Goal: Information Seeking & Learning: Learn about a topic

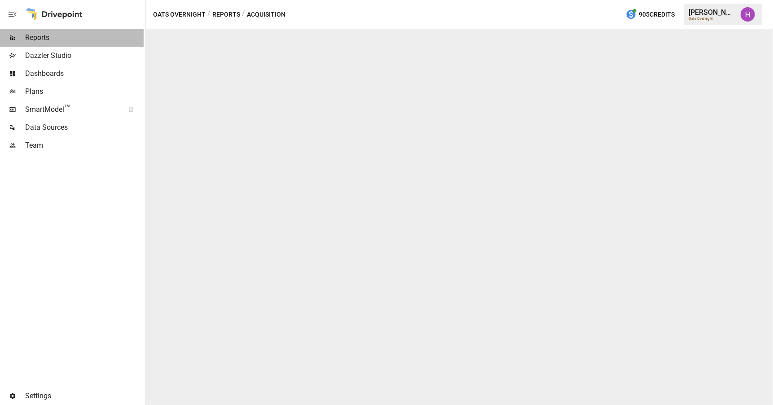
click at [31, 34] on span "Reports" at bounding box center [84, 37] width 119 height 11
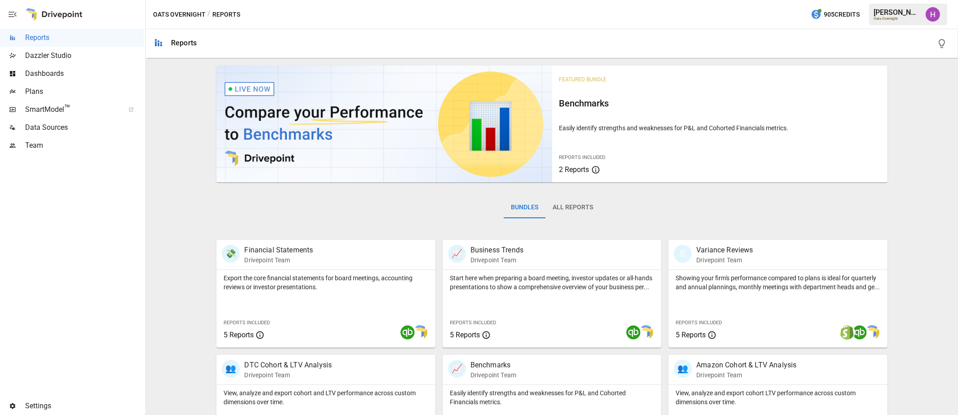
click at [36, 97] on div "Plans" at bounding box center [72, 92] width 144 height 18
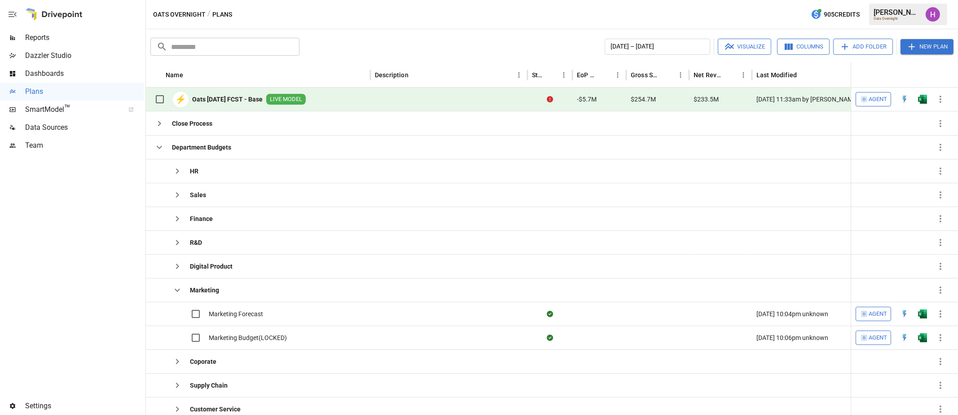
click at [29, 36] on span "Reports" at bounding box center [84, 37] width 119 height 11
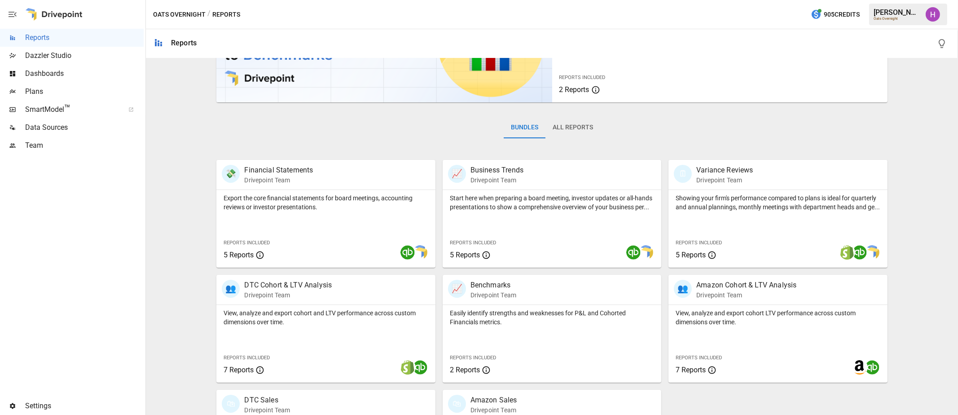
scroll to position [166, 0]
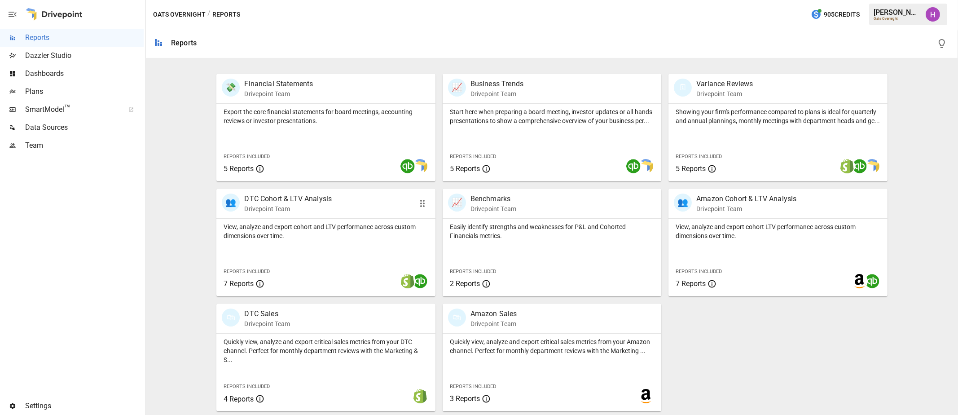
click at [320, 209] on p "Drivepoint Team" at bounding box center [288, 208] width 88 height 9
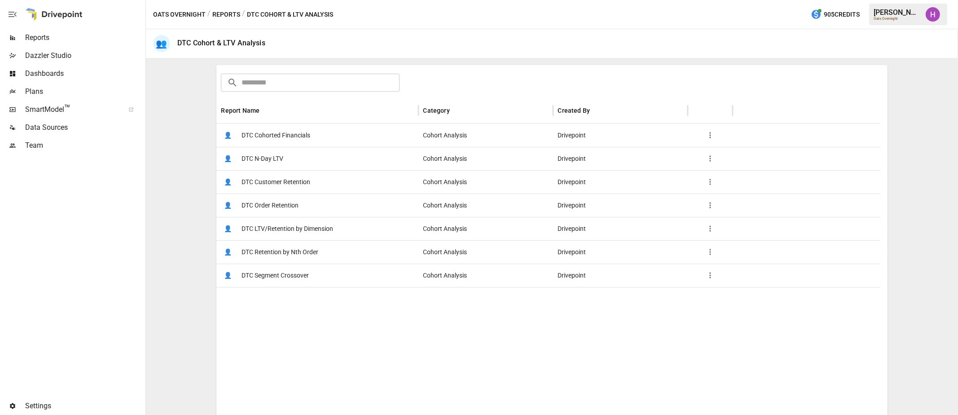
scroll to position [137, 0]
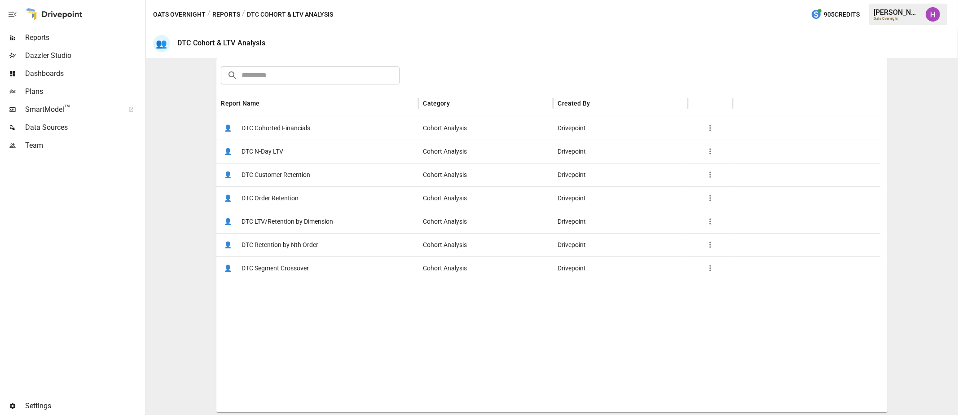
click at [272, 197] on span "DTC Order Retention" at bounding box center [270, 198] width 57 height 23
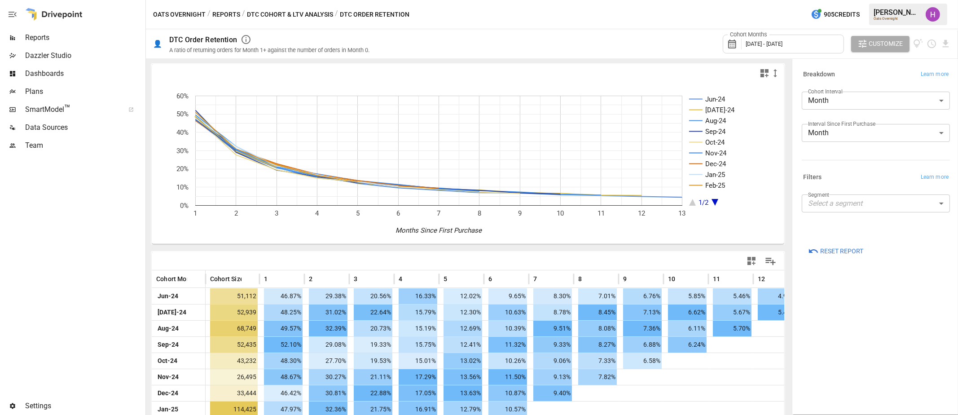
drag, startPoint x: 57, startPoint y: 260, endPoint x: 67, endPoint y: 251, distance: 13.4
click at [57, 260] on div at bounding box center [72, 275] width 144 height 243
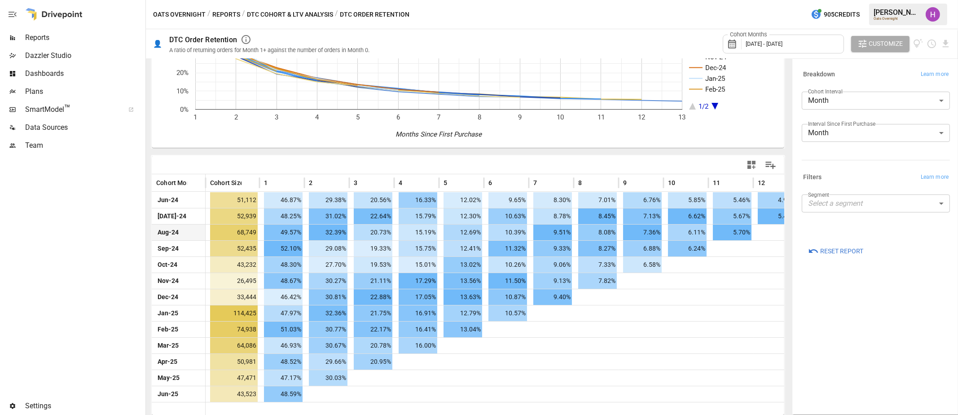
scroll to position [40, 0]
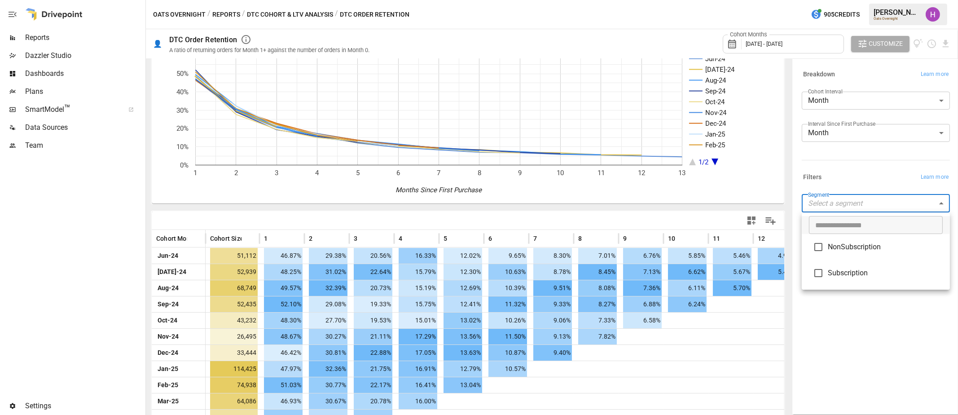
click at [773, 0] on body "Reports Dazzler Studio Dashboards Plans SmartModel ™ Data Sources Team Settings…" at bounding box center [479, 0] width 958 height 0
click at [773, 308] on div at bounding box center [479, 207] width 958 height 415
click at [233, 17] on button "Reports" at bounding box center [226, 14] width 28 height 11
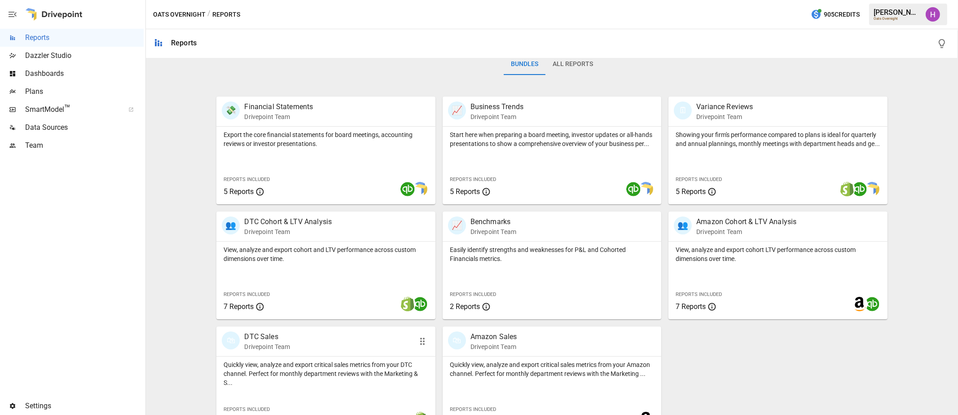
scroll to position [166, 0]
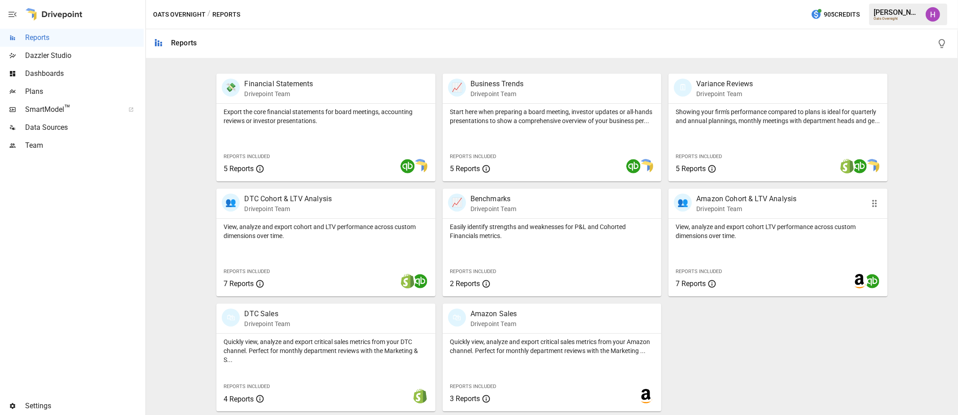
click at [723, 205] on p "Drivepoint Team" at bounding box center [747, 208] width 100 height 9
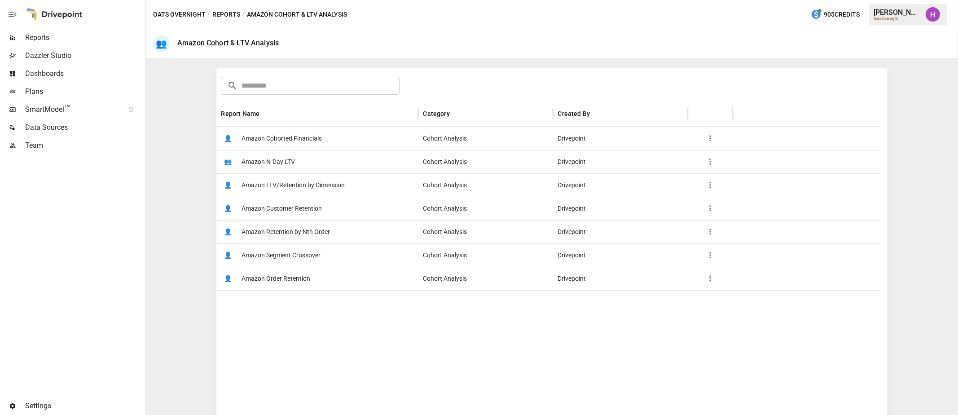
scroll to position [137, 0]
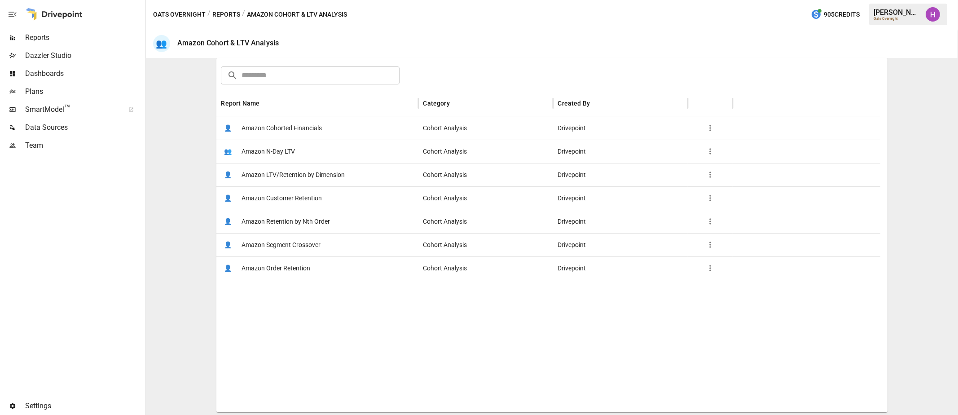
click at [270, 195] on span "Amazon Customer Retention" at bounding box center [282, 198] width 80 height 23
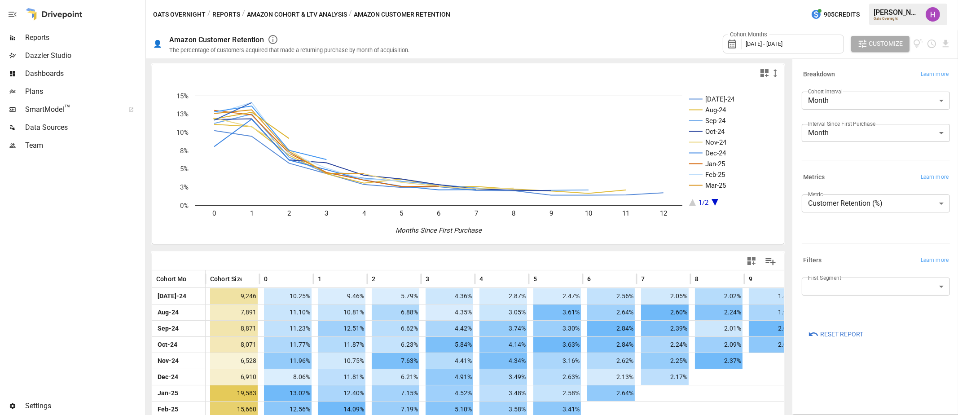
click at [229, 15] on button "Reports" at bounding box center [226, 14] width 28 height 11
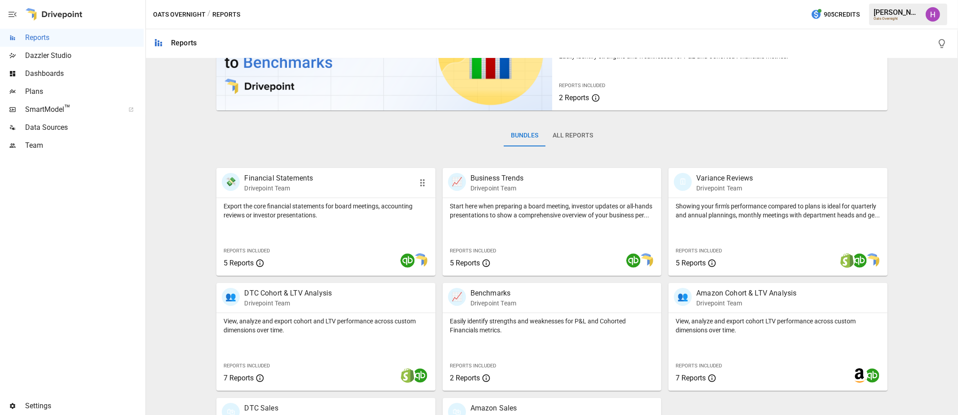
scroll to position [166, 0]
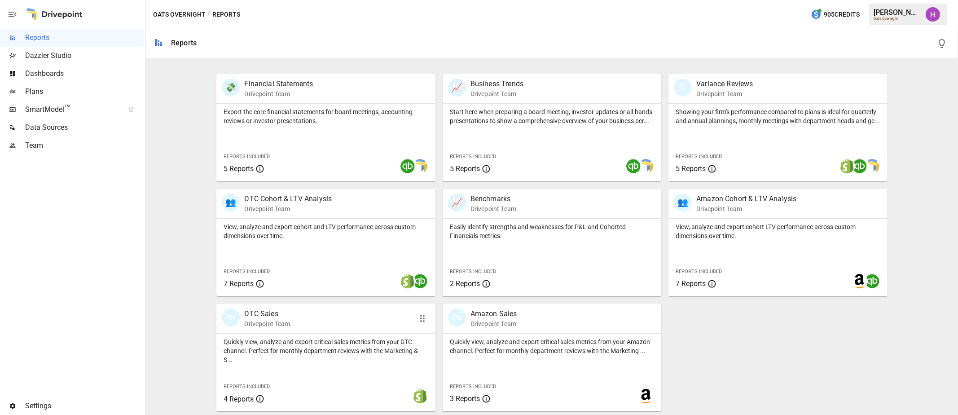
click at [307, 315] on div "🛍 DTC Sales Drivepoint Team" at bounding box center [308, 319] width 173 height 20
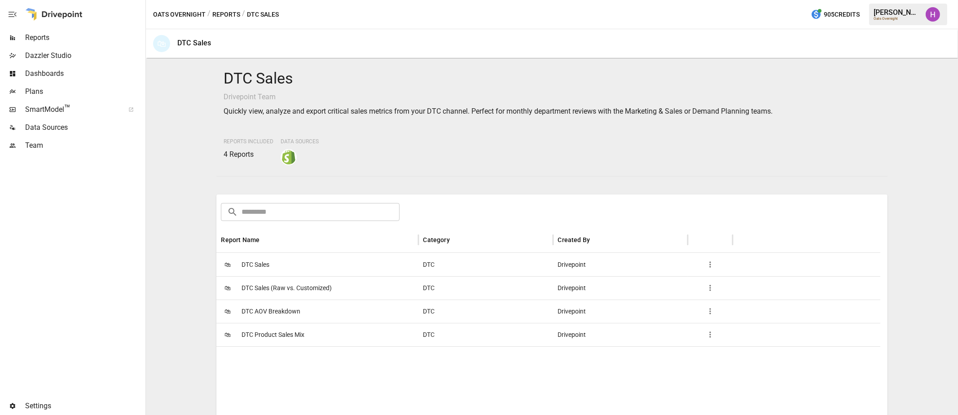
click at [276, 312] on span "DTC AOV Breakdown" at bounding box center [271, 311] width 59 height 23
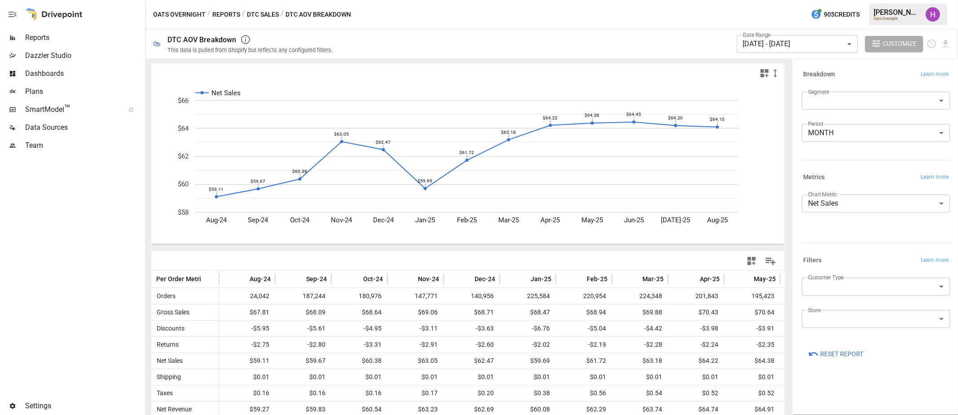
click at [254, 12] on button "DTC Sales" at bounding box center [263, 14] width 32 height 11
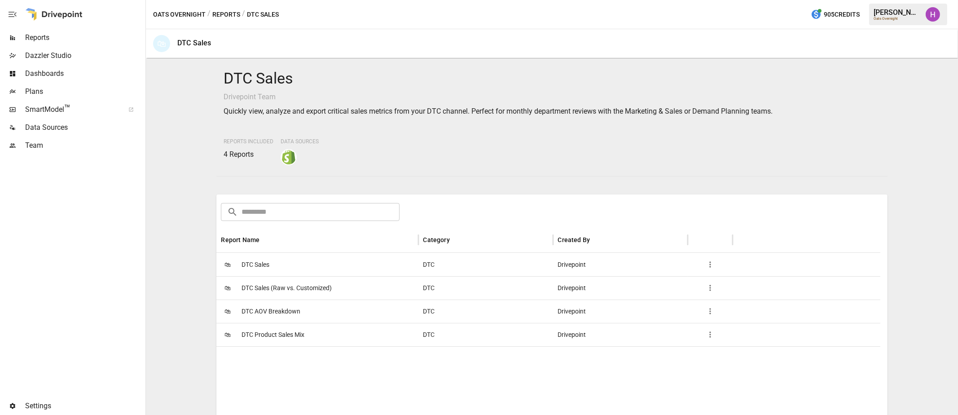
click at [286, 331] on span "DTC Product Sales Mix" at bounding box center [273, 334] width 63 height 23
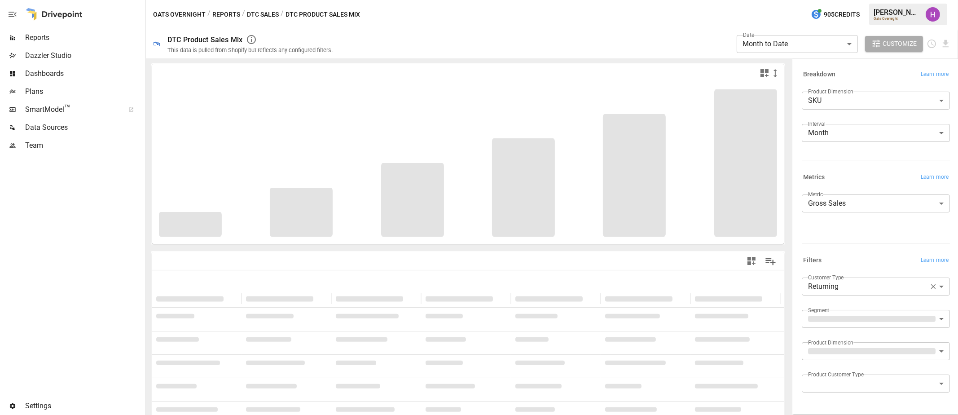
click at [773, 0] on body "**********" at bounding box center [479, 0] width 958 height 0
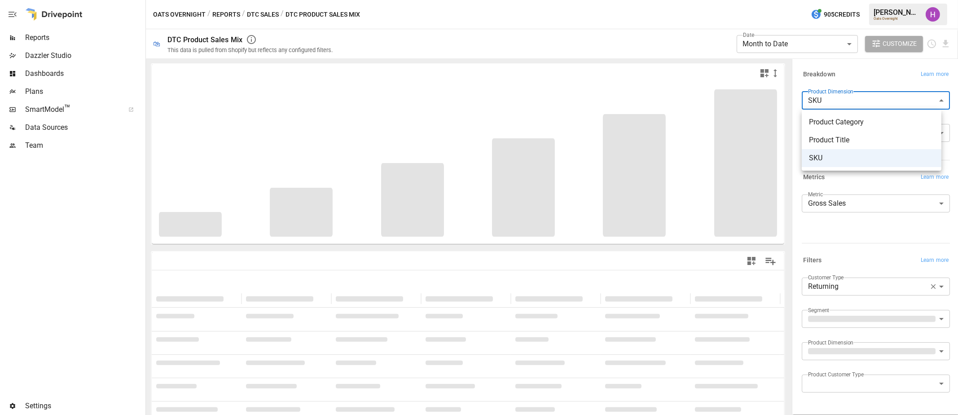
click at [722, 20] on div at bounding box center [479, 207] width 958 height 415
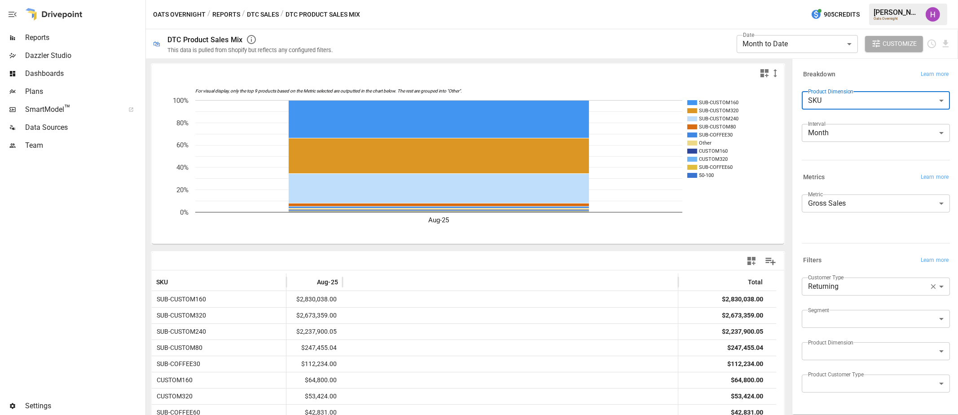
click at [236, 12] on button "Reports" at bounding box center [226, 14] width 28 height 11
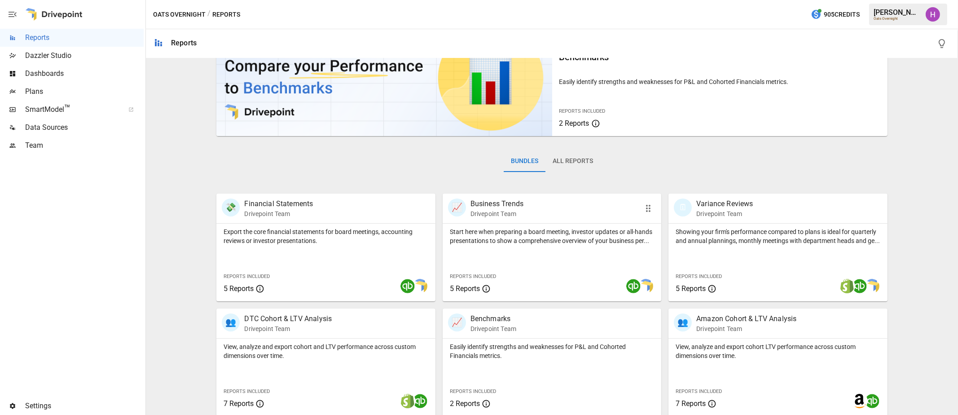
scroll to position [166, 0]
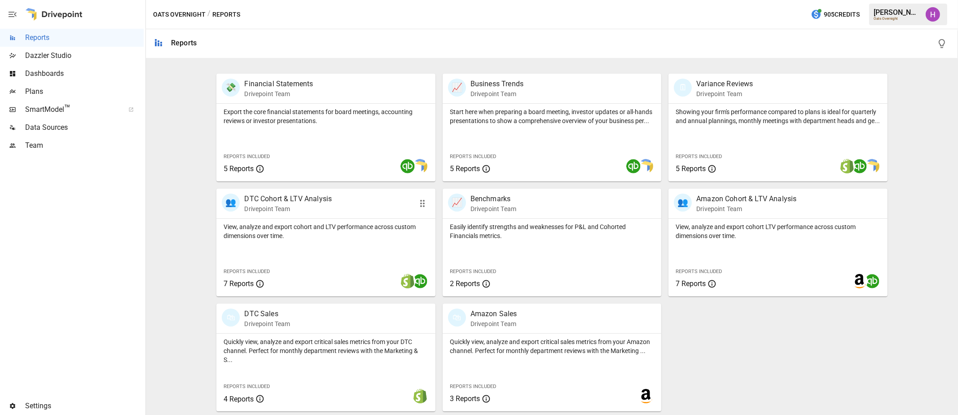
click at [291, 199] on p "DTC Cohort & LTV Analysis" at bounding box center [288, 199] width 88 height 11
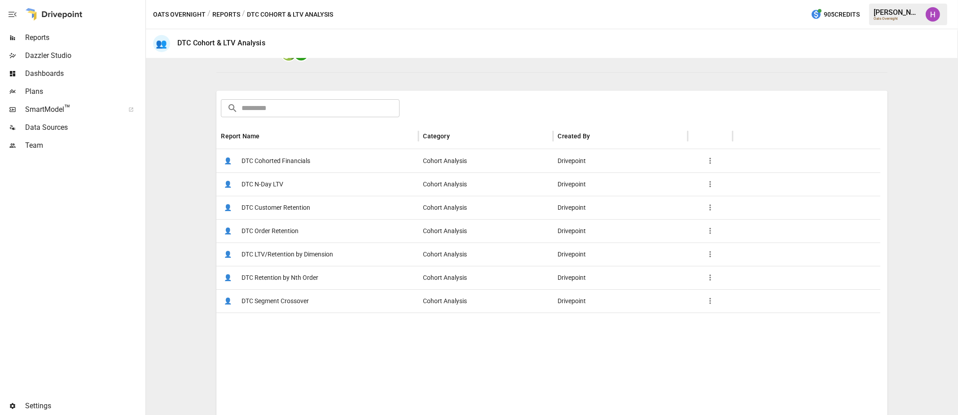
scroll to position [80, 0]
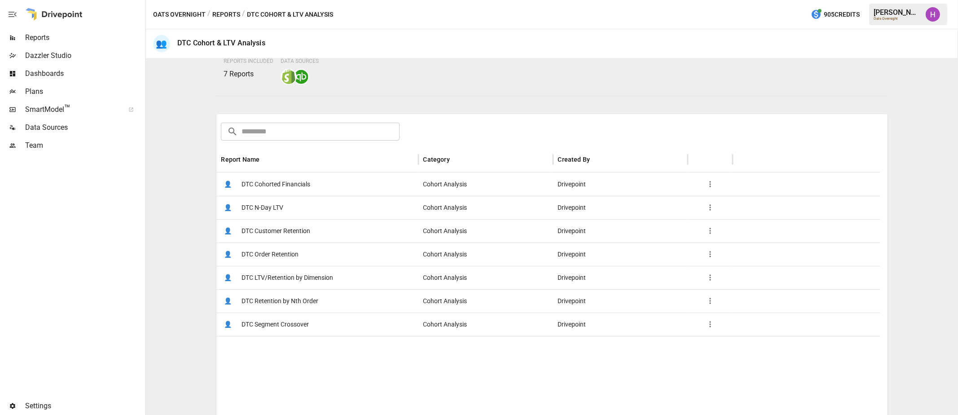
click at [294, 297] on span "DTC Retention by Nth Order" at bounding box center [280, 301] width 77 height 23
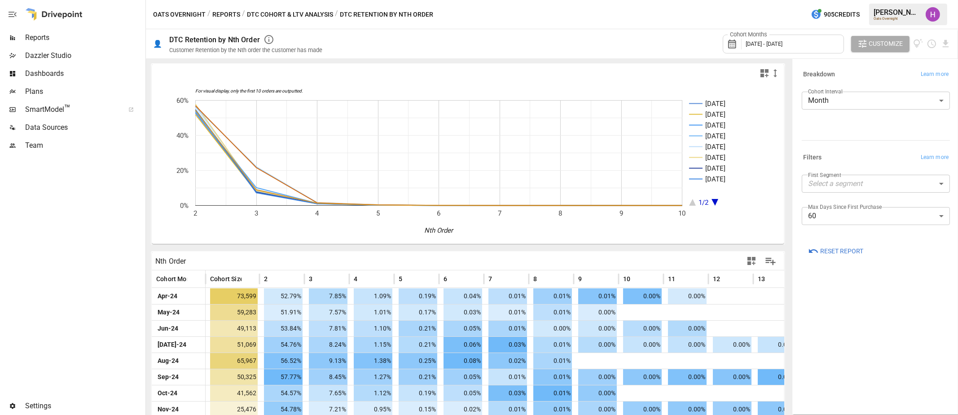
click at [110, 278] on div at bounding box center [72, 275] width 144 height 243
click at [773, 0] on body "Reports Dazzler Studio Dashboards Plans SmartModel ™ Data Sources Team Settings…" at bounding box center [479, 0] width 958 height 0
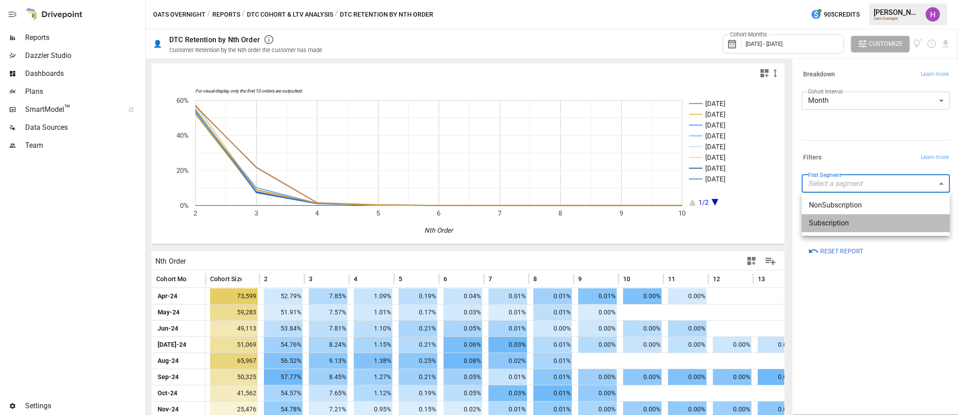
click at [773, 228] on span "Subscription" at bounding box center [876, 223] width 134 height 11
type input "**********"
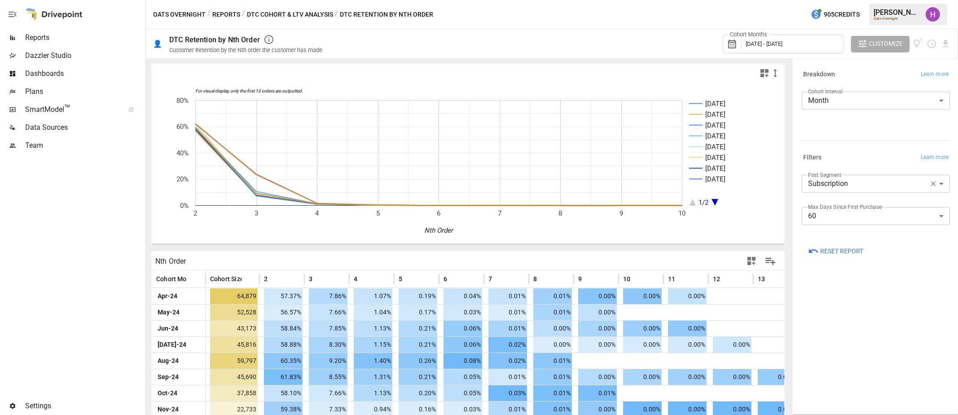
click at [105, 193] on div at bounding box center [72, 275] width 144 height 243
click at [282, 14] on button "DTC Cohort & LTV Analysis" at bounding box center [290, 14] width 86 height 11
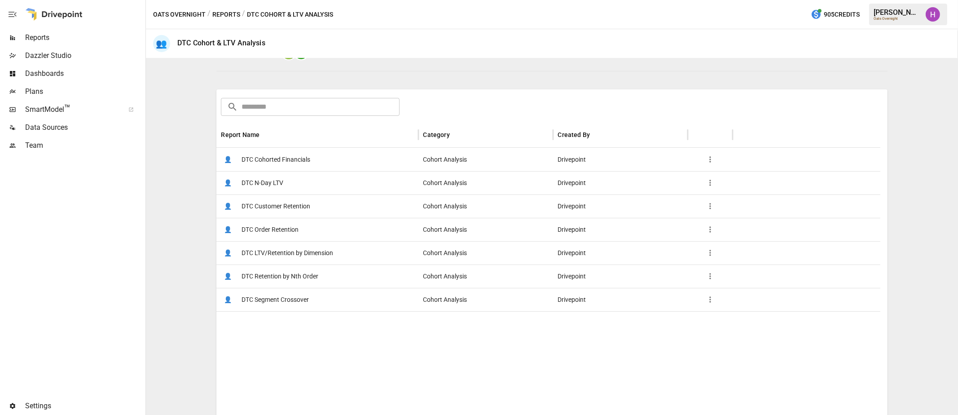
scroll to position [112, 0]
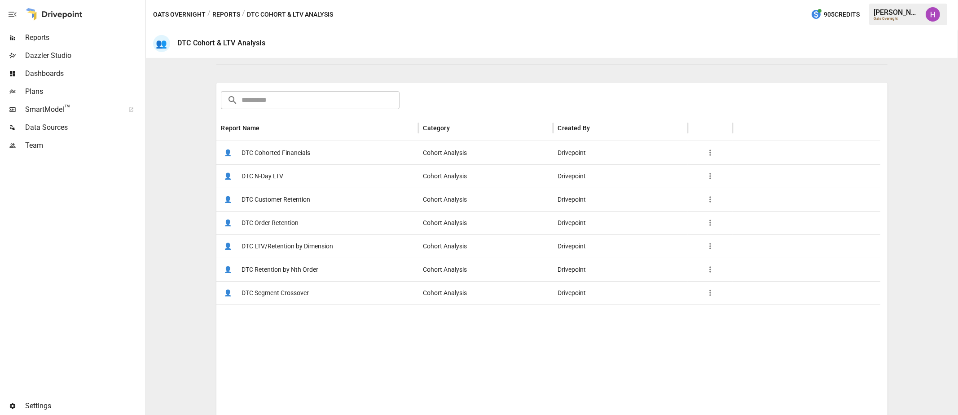
click at [265, 217] on span "DTC Order Retention" at bounding box center [270, 223] width 57 height 23
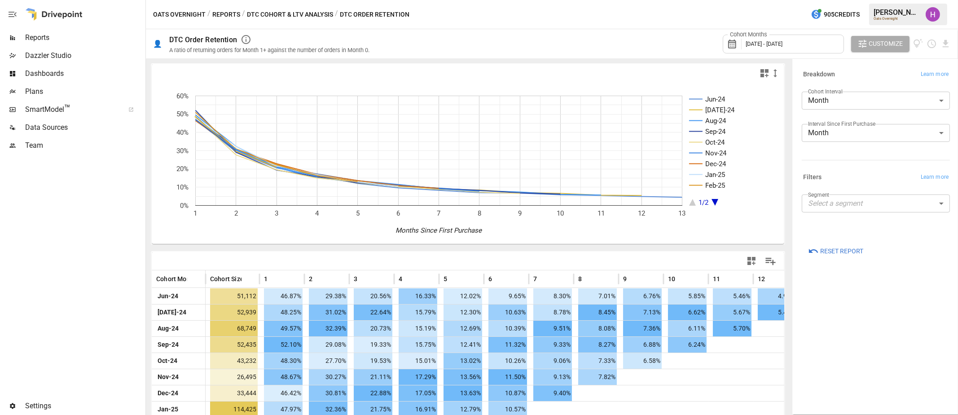
click at [142, 237] on div at bounding box center [72, 275] width 144 height 243
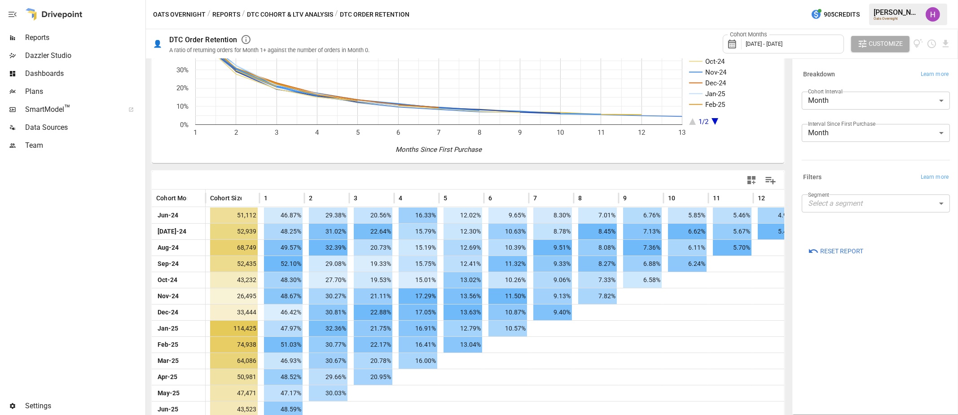
scroll to position [96, 0]
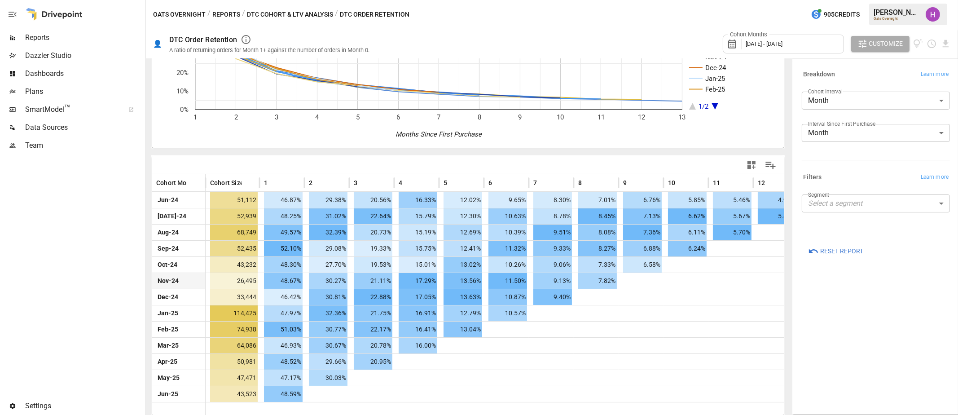
click at [168, 279] on span "Nov-24" at bounding box center [168, 281] width 24 height 16
click at [203, 151] on div "Jun-24 [DATE]-24 Aug-24 Sep-24 Oct-24 Nov-24 Dec-24 Jan-25 Feb-25 1/2 1 2 3 4 5…" at bounding box center [468, 189] width 637 height 447
click at [773, 0] on body "Reports Dazzler Studio Dashboards Plans SmartModel ™ Data Sources Team Settings…" at bounding box center [479, 0] width 958 height 0
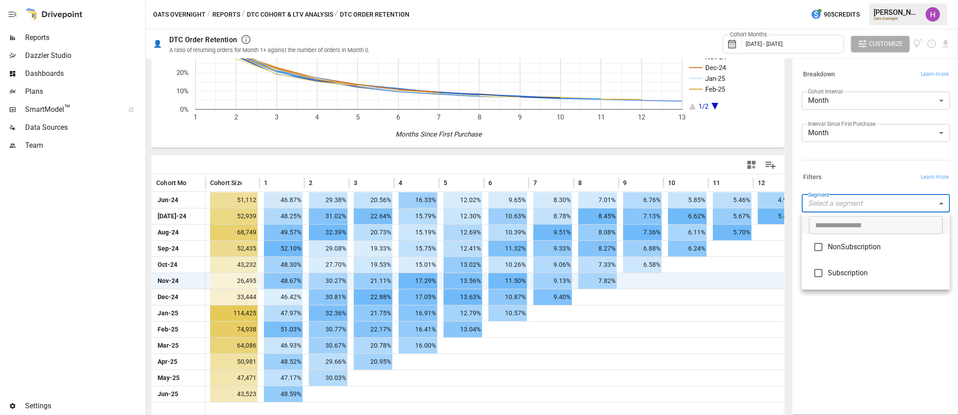
click at [773, 278] on li "Subscription" at bounding box center [876, 273] width 148 height 26
type input "**********"
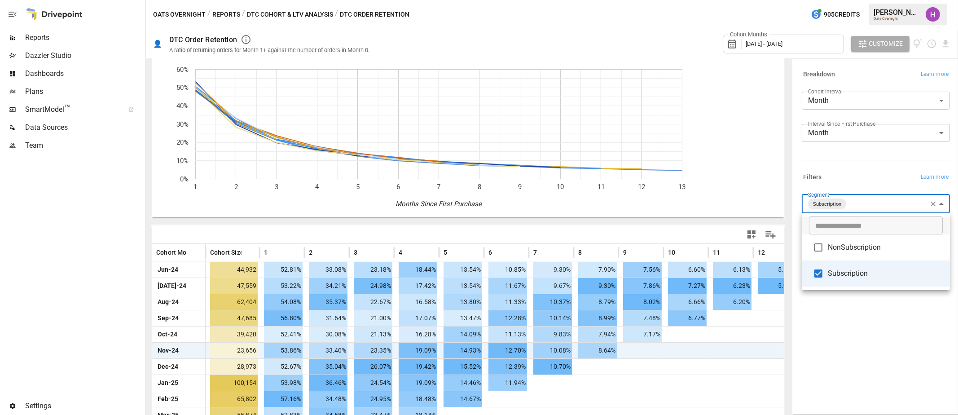
scroll to position [96, 0]
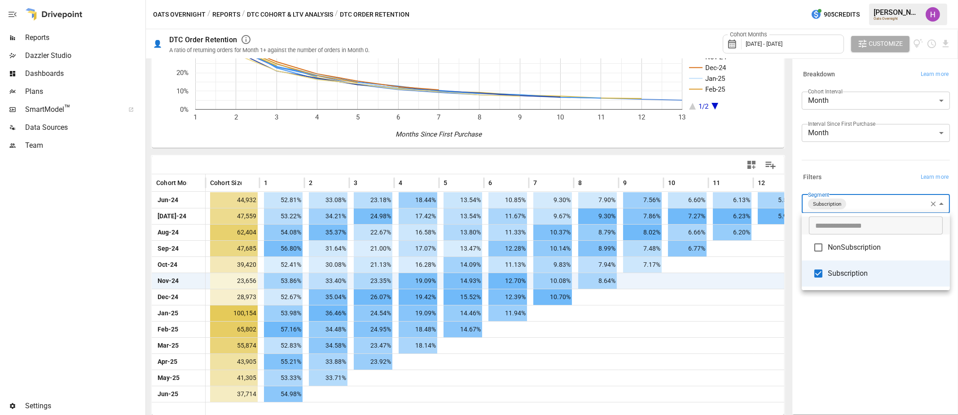
click at [773, 45] on div at bounding box center [479, 207] width 958 height 415
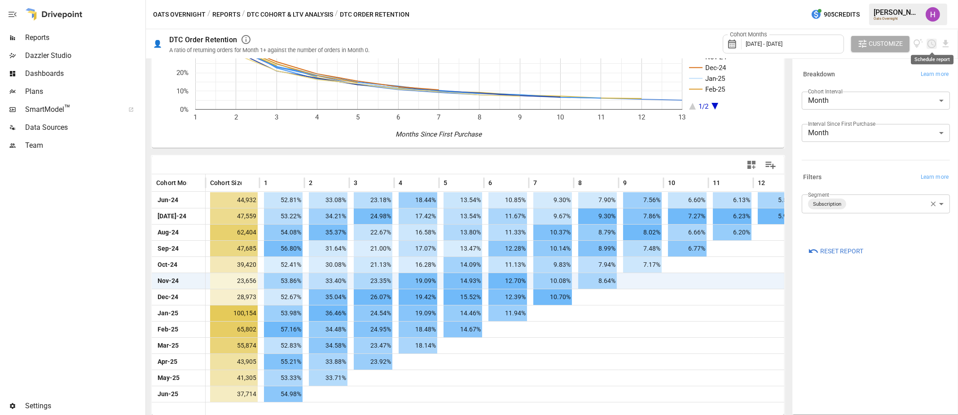
click at [773, 45] on icon "Schedule report" at bounding box center [932, 44] width 10 height 10
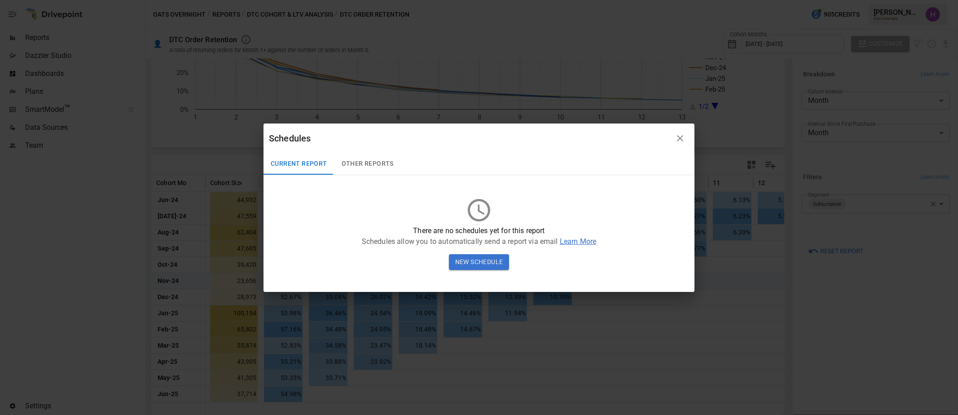
click at [683, 138] on icon "button" at bounding box center [680, 138] width 11 height 11
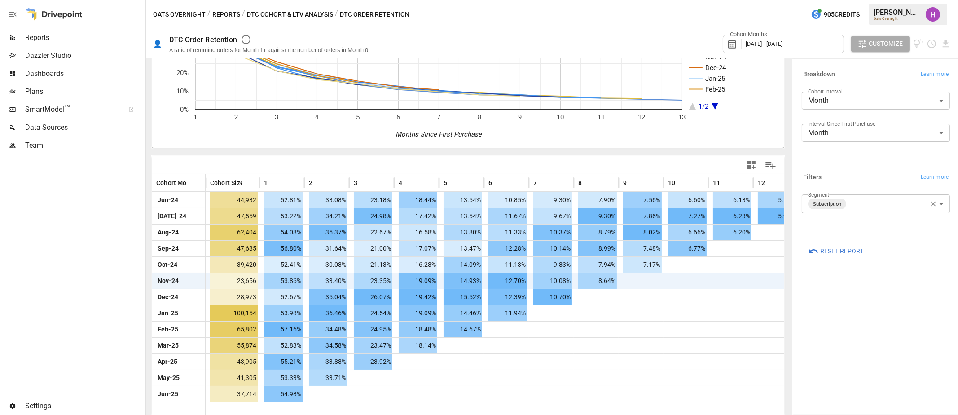
click at [40, 74] on span "Dashboards" at bounding box center [84, 73] width 119 height 11
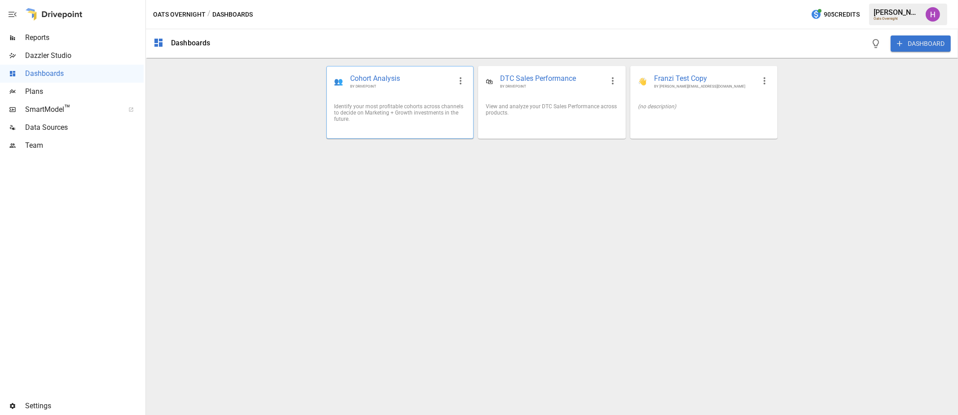
click at [409, 86] on span "BY DRIVEPOINT" at bounding box center [400, 86] width 101 height 5
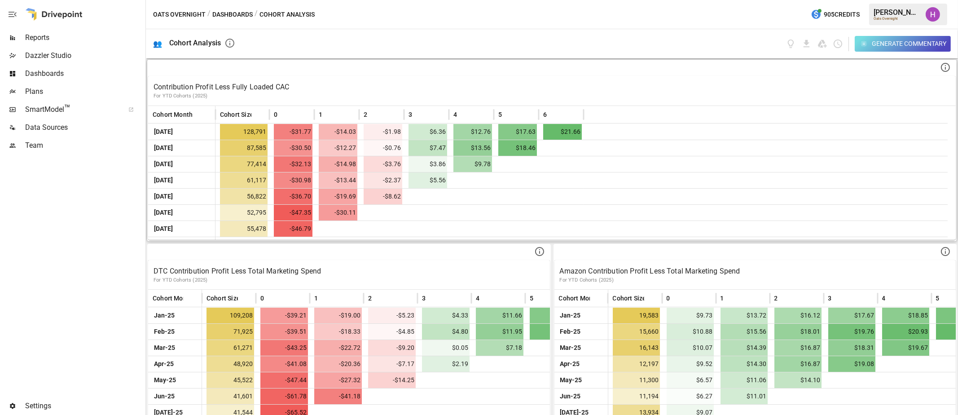
click at [245, 14] on button "Dashboards" at bounding box center [232, 14] width 40 height 11
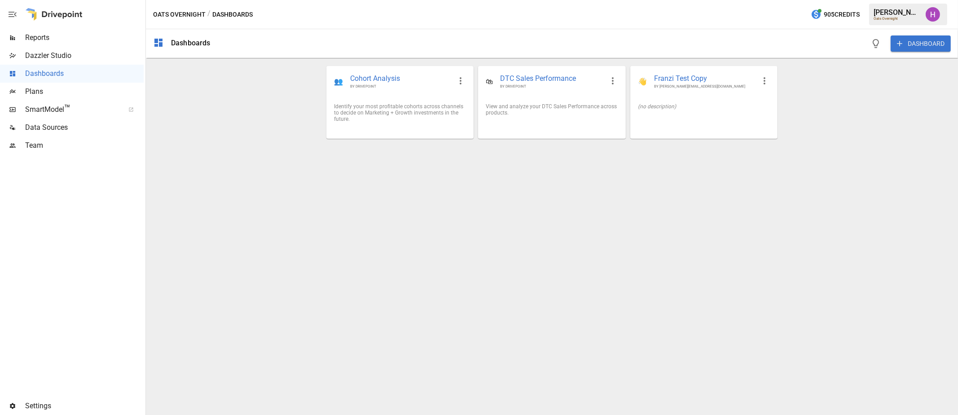
click at [109, 177] on div at bounding box center [72, 275] width 144 height 243
click at [81, 264] on div at bounding box center [72, 275] width 144 height 243
click at [390, 74] on span "Cohort Analysis" at bounding box center [400, 79] width 101 height 10
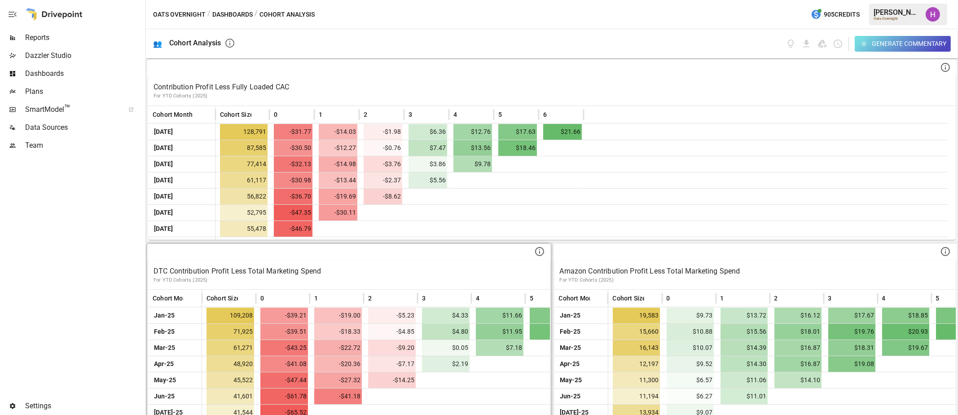
click at [511, 254] on div at bounding box center [349, 252] width 402 height 15
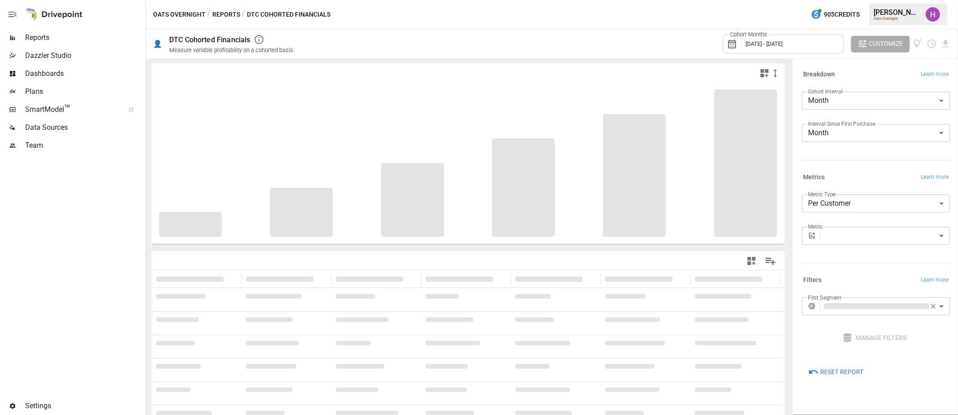
click at [773, 0] on body "**********" at bounding box center [479, 0] width 958 height 0
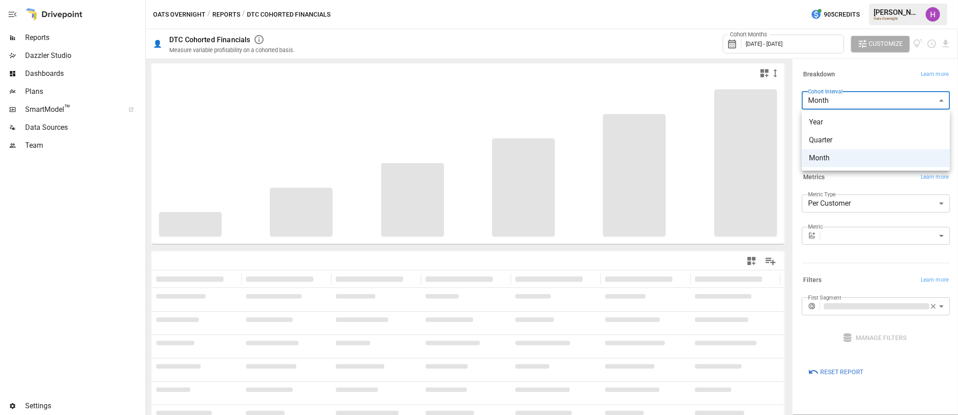
click at [773, 100] on div at bounding box center [479, 207] width 958 height 415
click at [773, 0] on body "**********" at bounding box center [479, 0] width 958 height 0
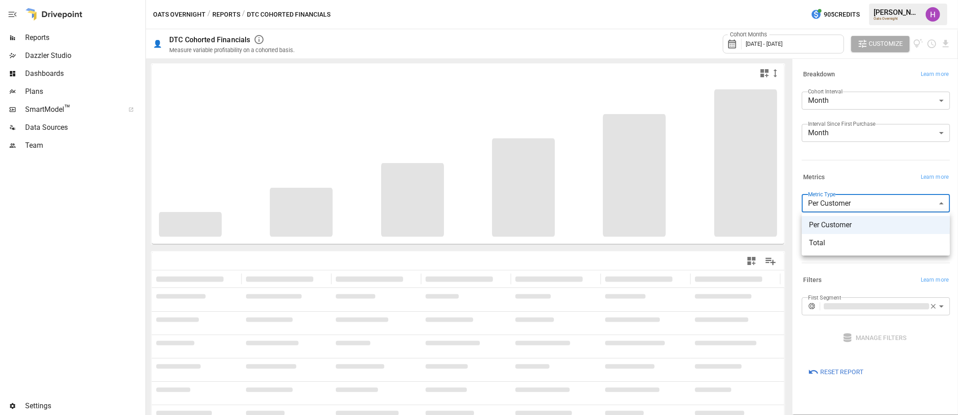
click at [773, 200] on div at bounding box center [479, 207] width 958 height 415
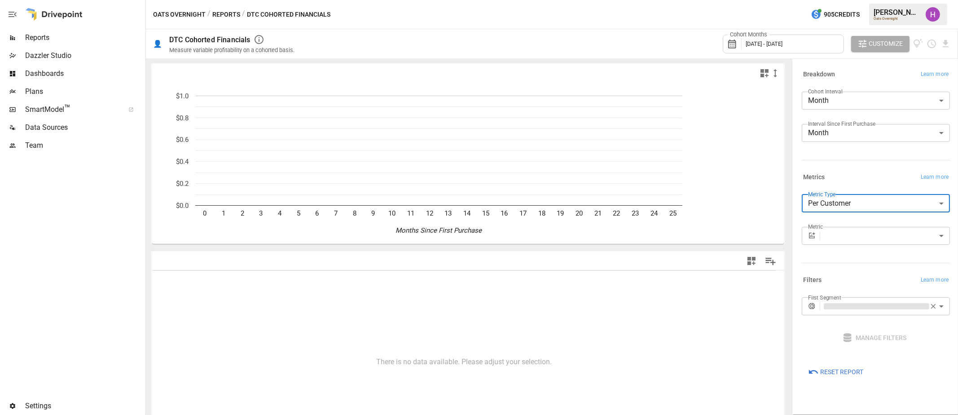
click at [773, 0] on body "**********" at bounding box center [479, 0] width 958 height 0
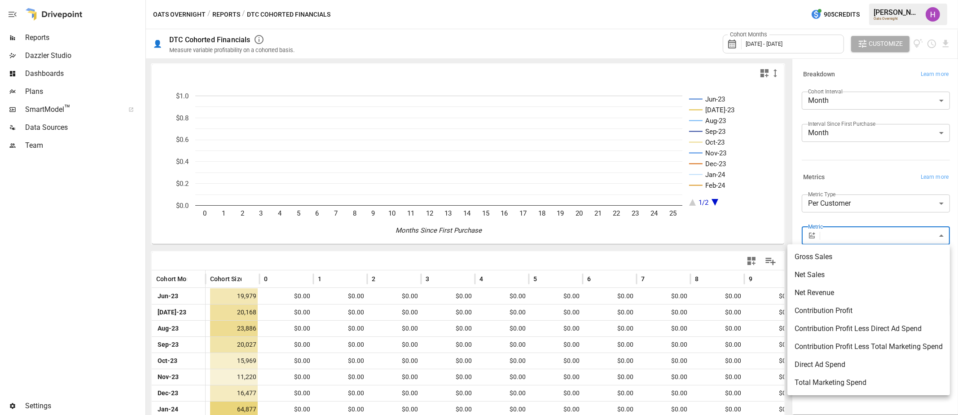
click at [773, 171] on div at bounding box center [479, 207] width 958 height 415
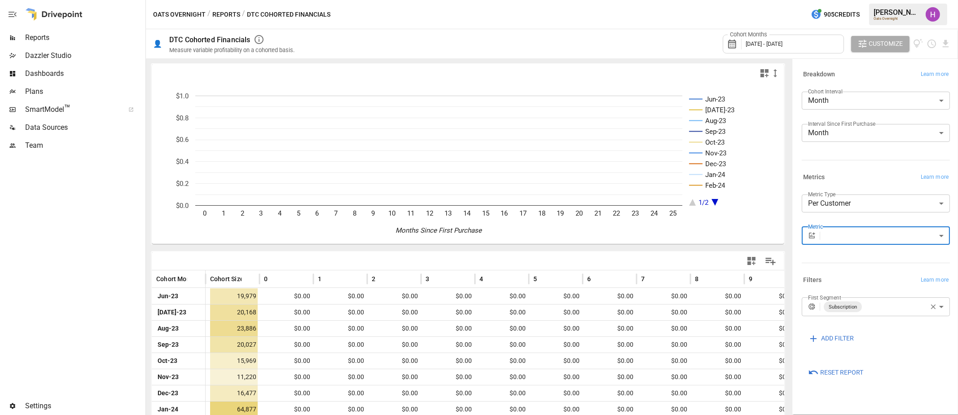
click at [759, 73] on icon "button" at bounding box center [764, 73] width 11 height 11
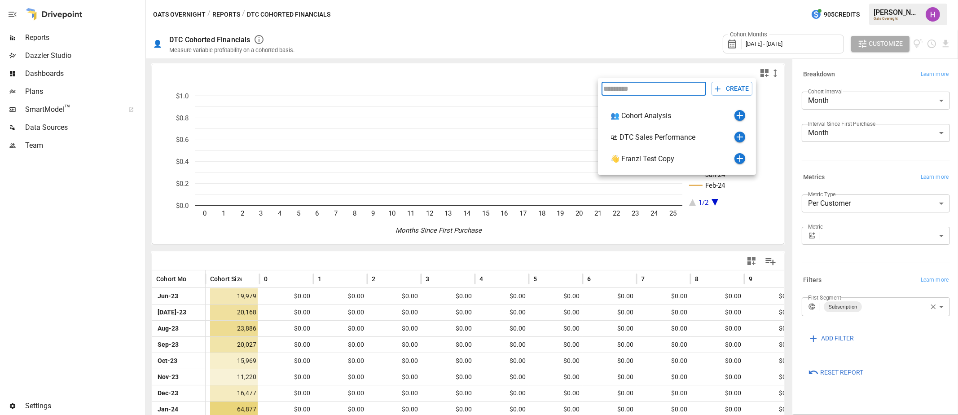
click at [715, 49] on div at bounding box center [479, 207] width 958 height 415
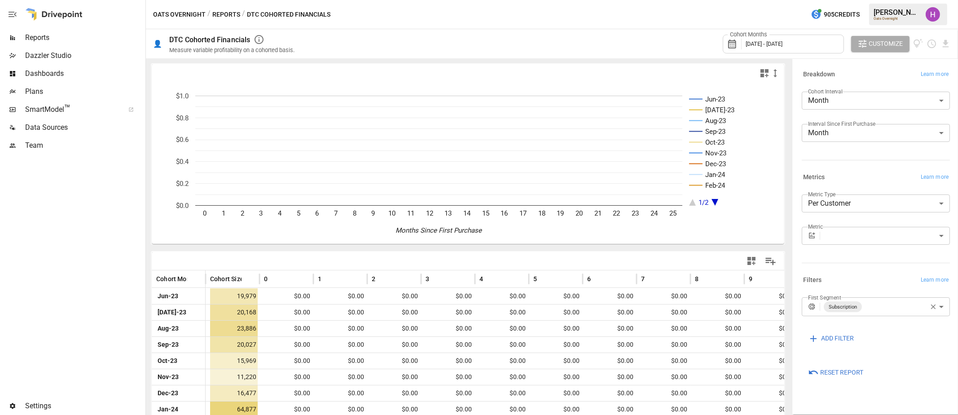
click at [725, 249] on div "Jun-23 [DATE]-23 Aug-23 Sep-23 Oct-23 Nov-23 Dec-23 Jan-24 Feb-24 1/2 0 1 2 3 4…" at bounding box center [468, 277] width 637 height 431
click at [663, 7] on div "Oats Overnight / Reports / DTC Cohorted Financials 905 Credits [PERSON_NAME] Oa…" at bounding box center [552, 14] width 812 height 29
click at [125, 196] on div at bounding box center [72, 275] width 144 height 243
click at [121, 180] on div at bounding box center [72, 275] width 144 height 243
click at [47, 42] on span "Reports" at bounding box center [84, 37] width 119 height 11
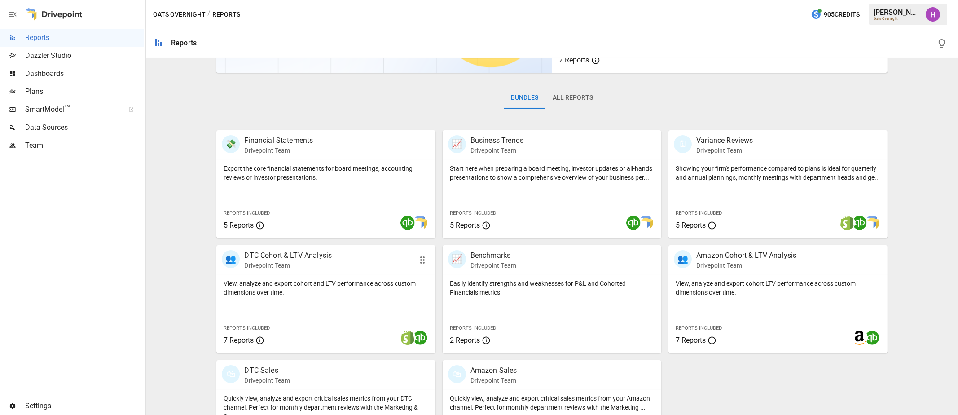
scroll to position [166, 0]
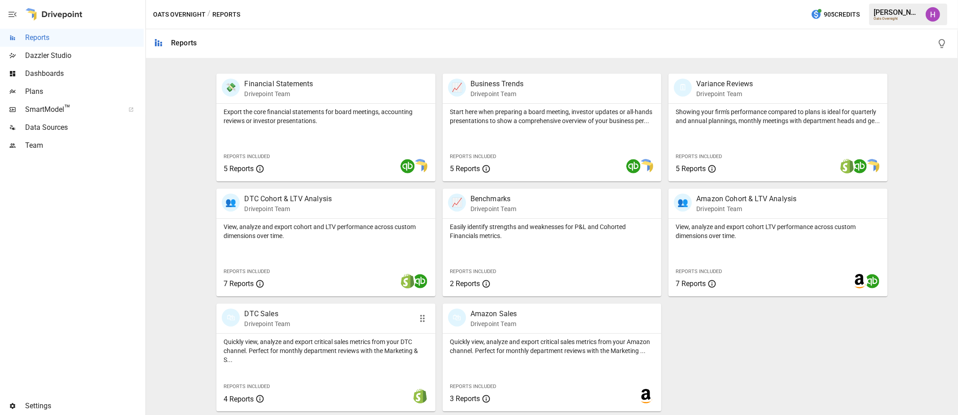
click at [310, 318] on div "🛍 DTC Sales Drivepoint Team" at bounding box center [308, 319] width 173 height 20
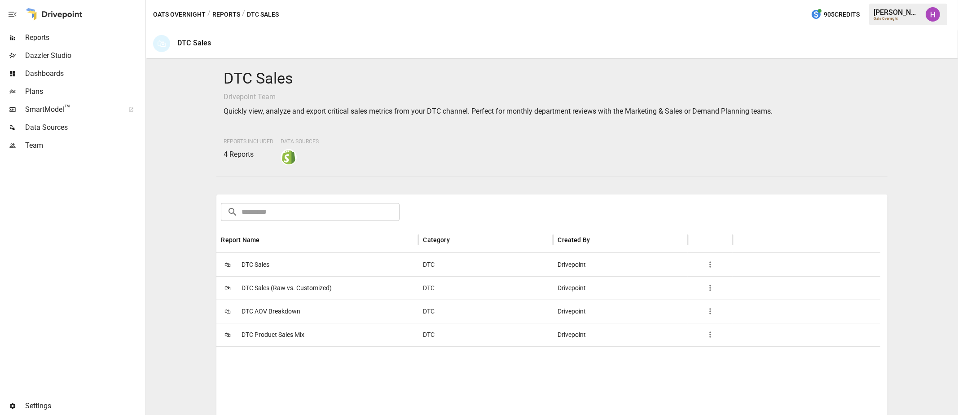
click at [198, 282] on div "DTC Sales Drivepoint Team Quickly view, analyze and export critical sales metri…" at bounding box center [552, 236] width 805 height 349
click at [41, 127] on span "Data Sources" at bounding box center [84, 127] width 119 height 11
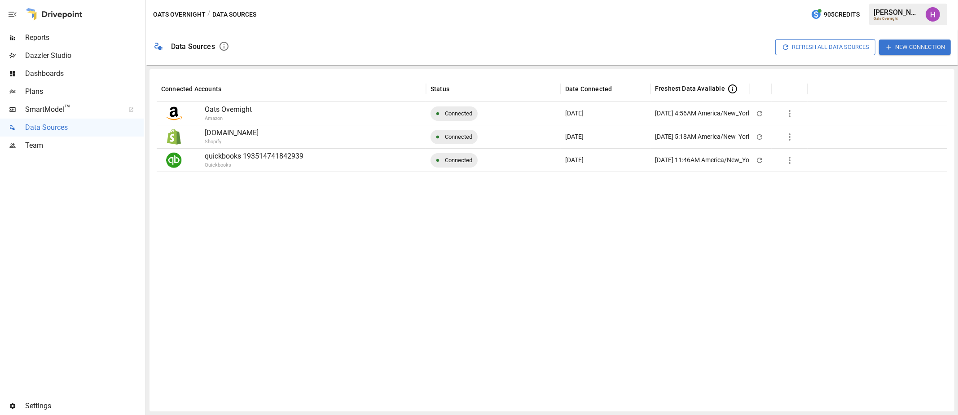
click at [63, 255] on div at bounding box center [72, 275] width 144 height 243
click at [90, 239] on div at bounding box center [72, 275] width 144 height 243
click at [38, 36] on span "Reports" at bounding box center [84, 37] width 119 height 11
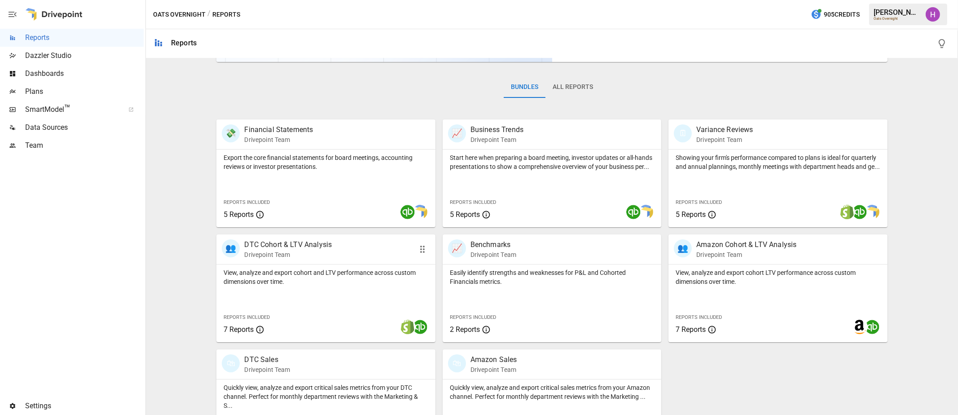
scroll to position [166, 0]
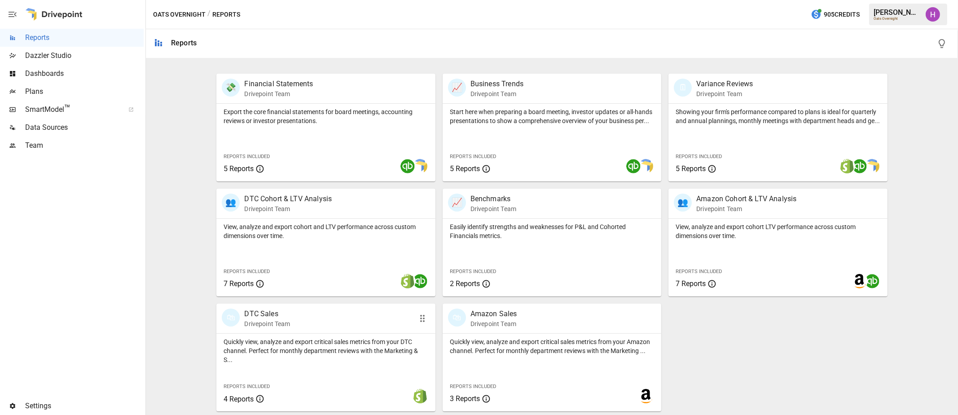
click at [319, 305] on div "🛍 DTC Sales Drivepoint Team" at bounding box center [325, 319] width 219 height 30
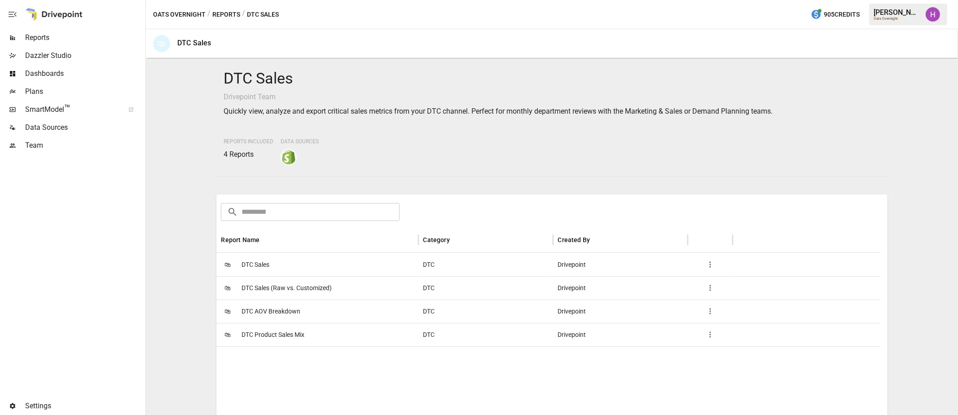
click at [282, 327] on span "DTC Product Sales Mix" at bounding box center [273, 334] width 63 height 23
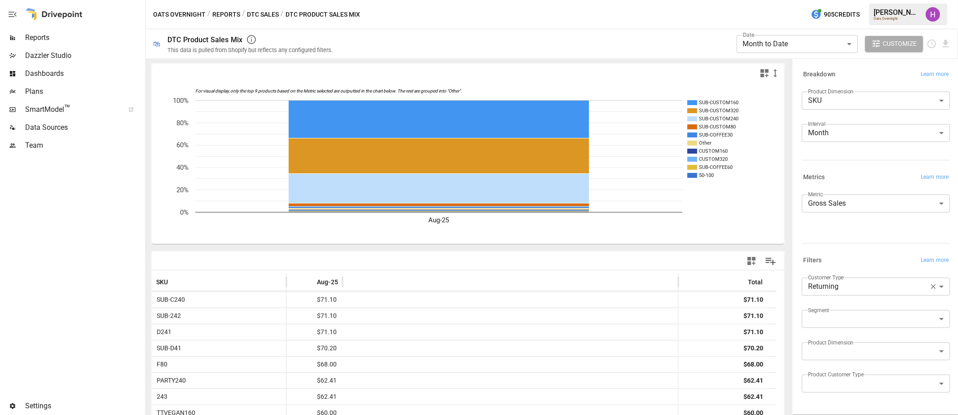
click at [773, 169] on div "**********" at bounding box center [874, 249] width 166 height 384
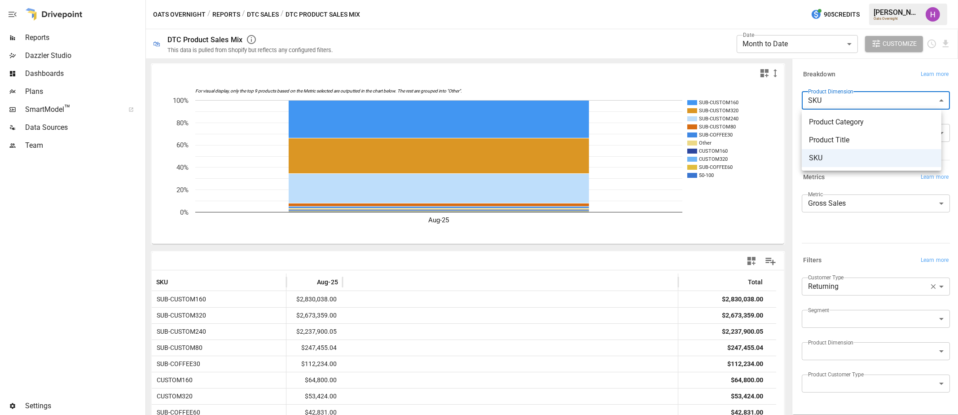
click at [773, 0] on body "**********" at bounding box center [479, 0] width 958 height 0
click at [773, 139] on span "Product Title" at bounding box center [871, 140] width 125 height 11
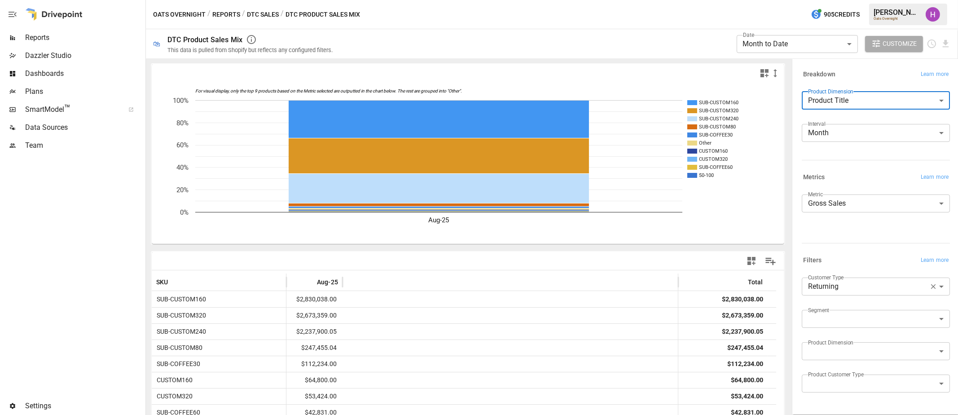
type input "**********"
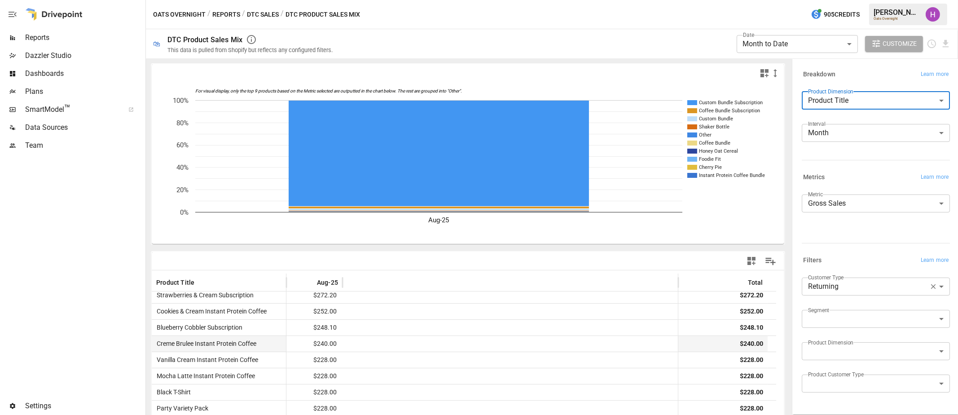
scroll to position [449, 0]
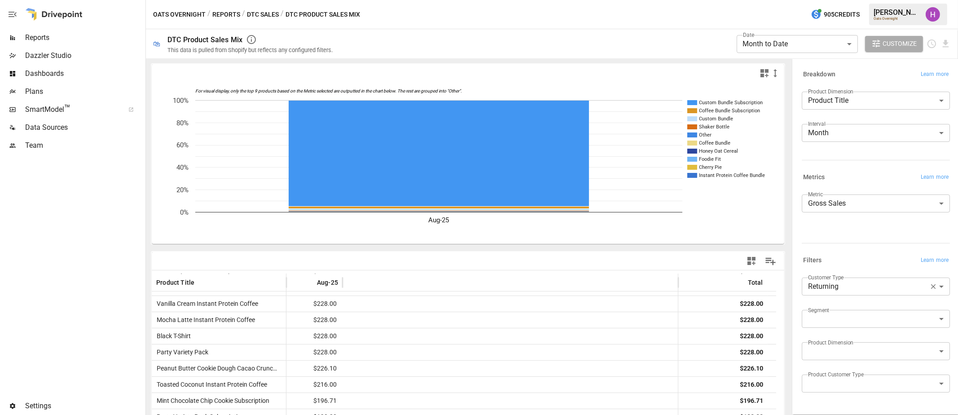
click at [254, 13] on button "DTC Sales" at bounding box center [263, 14] width 32 height 11
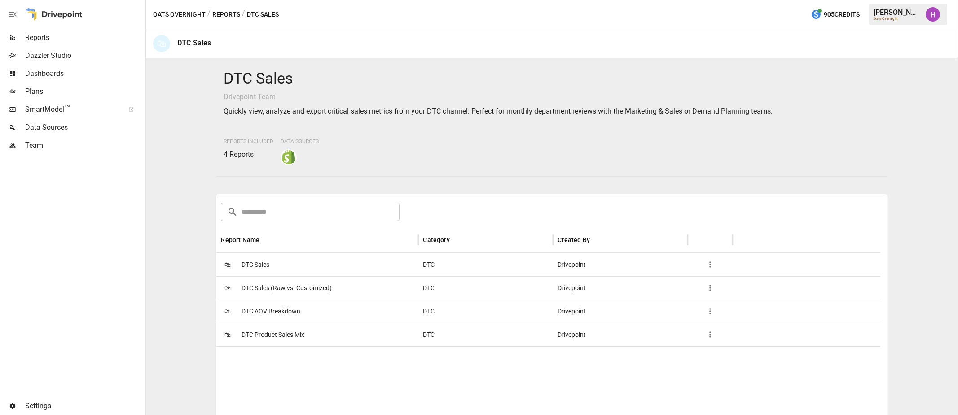
click at [219, 13] on button "Reports" at bounding box center [226, 14] width 28 height 11
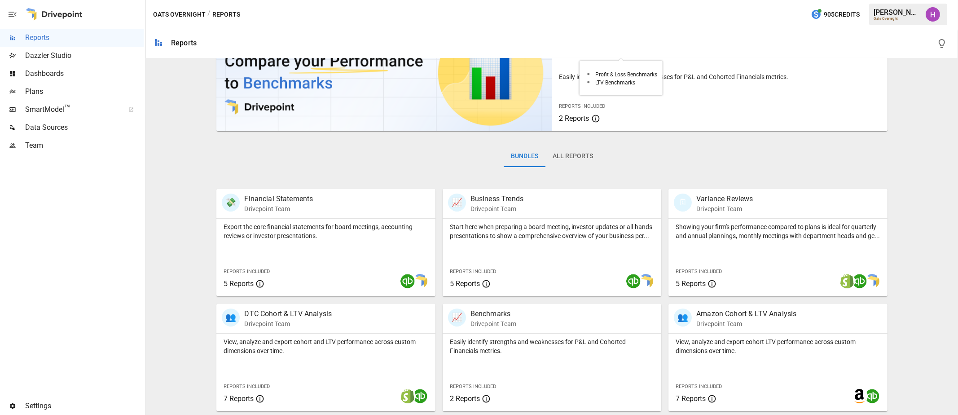
scroll to position [166, 0]
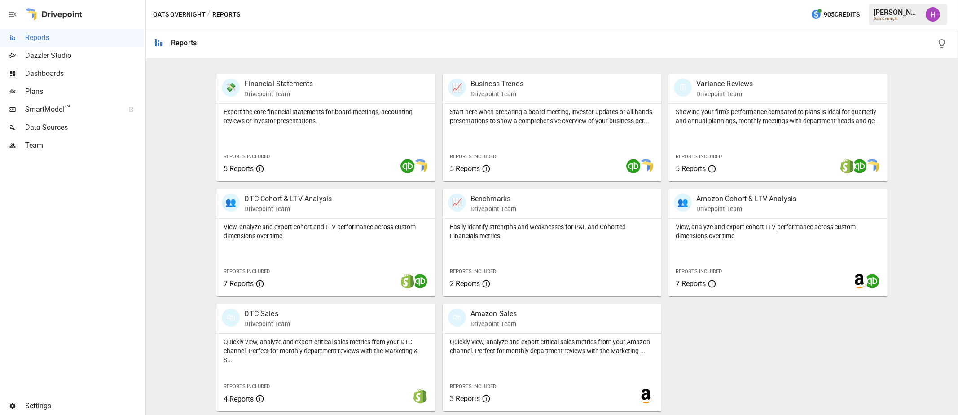
click at [543, 302] on div "🛍 Amazon Sales Drivepoint Team Quickly view, analyze and export critical sales …" at bounding box center [549, 353] width 226 height 115
click at [525, 316] on div "🛍 Amazon Sales Drivepoint Team" at bounding box center [534, 319] width 173 height 20
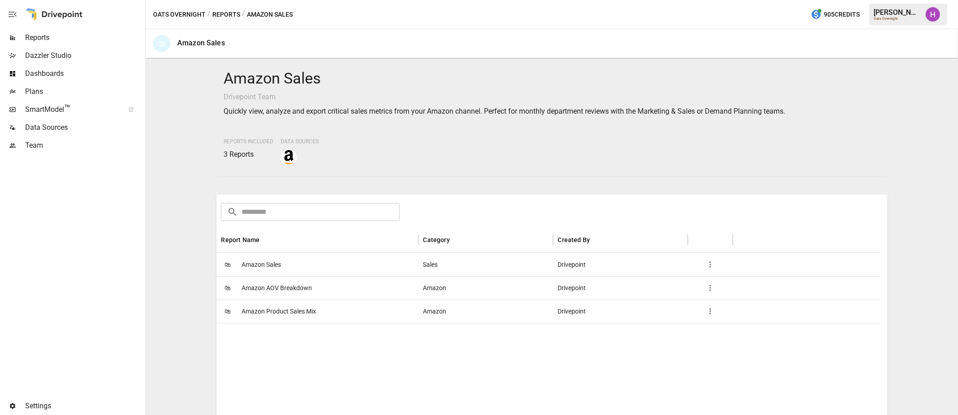
click at [290, 304] on span "Amazon Product Sales Mix" at bounding box center [279, 311] width 75 height 23
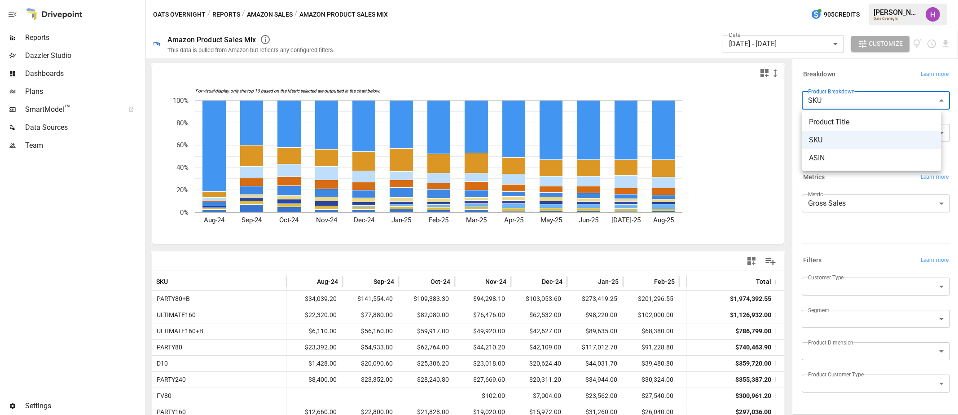
click at [773, 0] on body "Reports Dazzler Studio Dashboards Plans SmartModel ™ Data Sources Team Settings…" at bounding box center [479, 0] width 958 height 0
click at [773, 123] on span "Product Title" at bounding box center [871, 122] width 125 height 11
type input "**********"
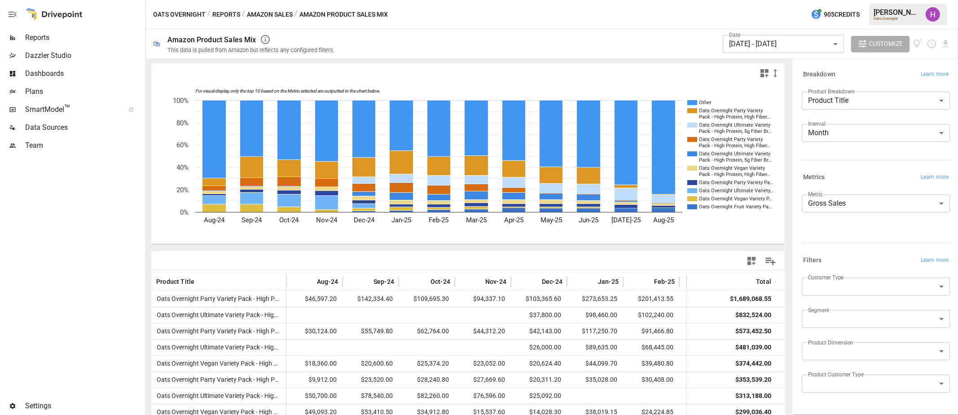
click at [57, 217] on div at bounding box center [72, 275] width 144 height 243
click at [91, 245] on div at bounding box center [72, 275] width 144 height 243
click at [230, 11] on button "Reports" at bounding box center [226, 14] width 28 height 11
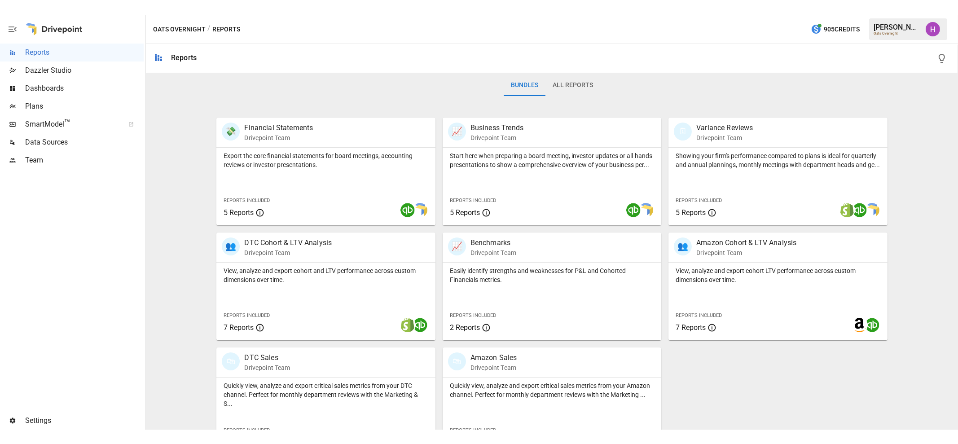
scroll to position [166, 0]
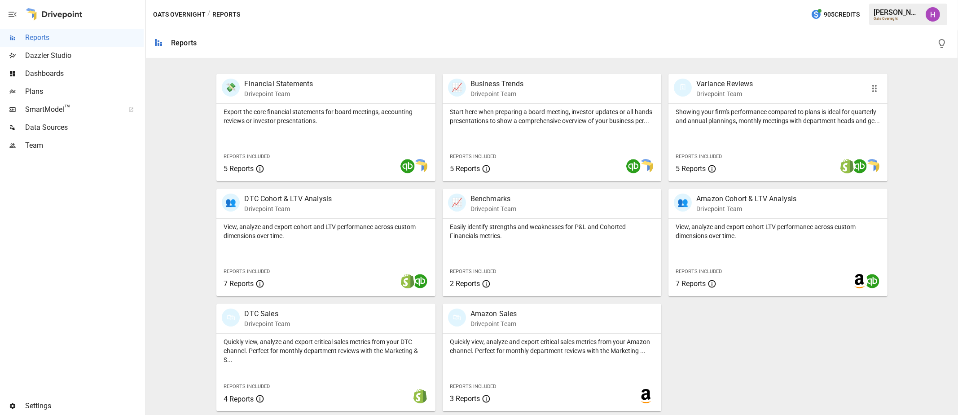
click at [762, 99] on div "🗓 Variance Reviews Drivepoint Team" at bounding box center [778, 89] width 219 height 30
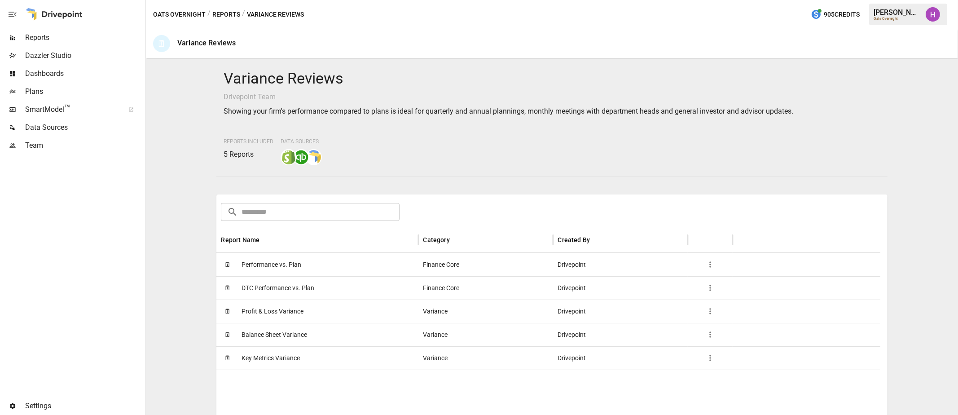
click at [282, 267] on span "Performance vs. Plan" at bounding box center [272, 264] width 60 height 23
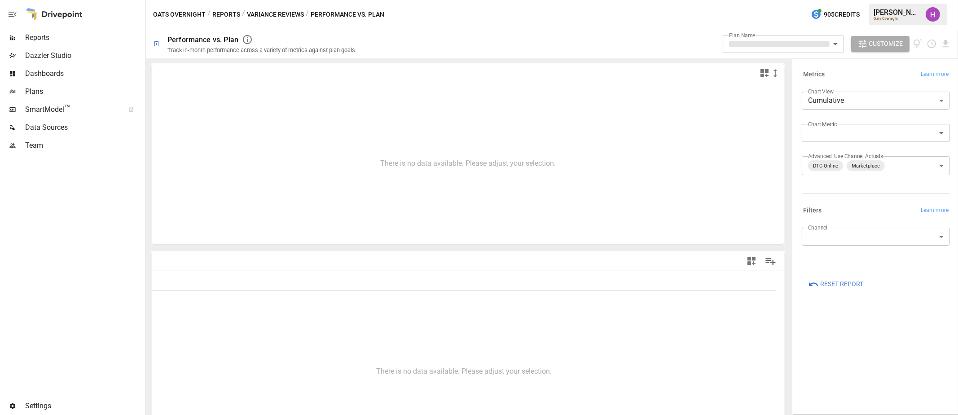
type input "**********"
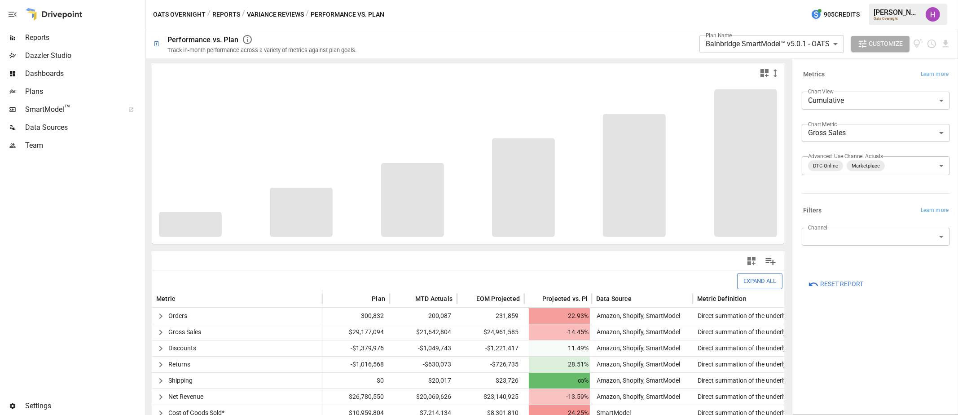
click at [65, 288] on div at bounding box center [72, 275] width 144 height 243
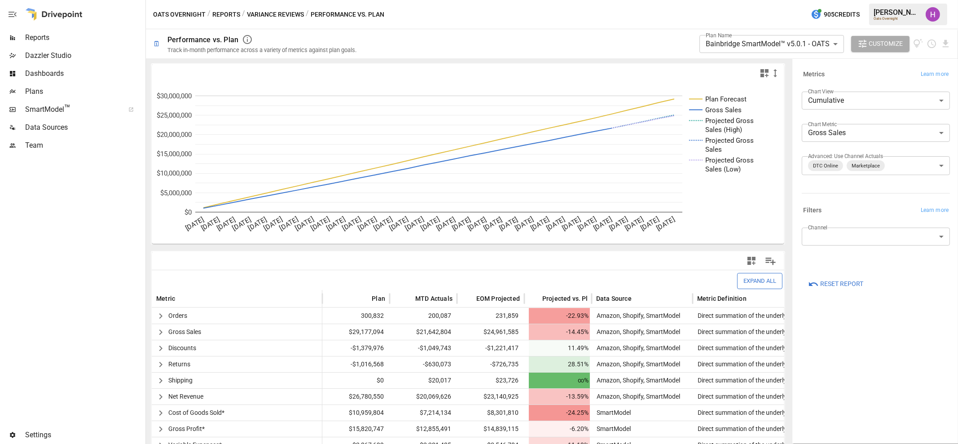
click at [226, 11] on button "Reports" at bounding box center [226, 14] width 28 height 11
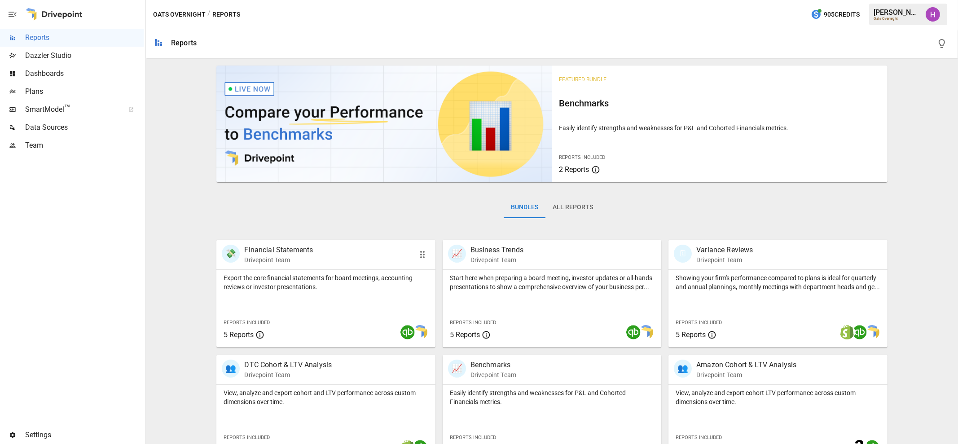
click at [327, 250] on div "💸 Financial Statements Drivepoint Team" at bounding box center [308, 255] width 173 height 20
